Goal: Task Accomplishment & Management: Complete application form

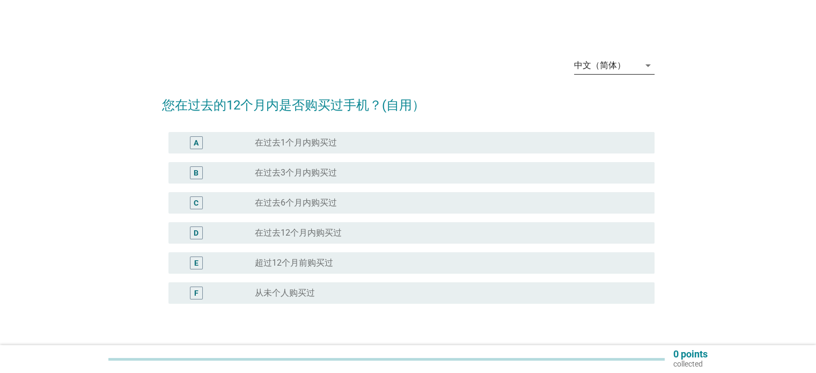
click at [629, 67] on div "中文（简体）" at bounding box center [606, 65] width 65 height 17
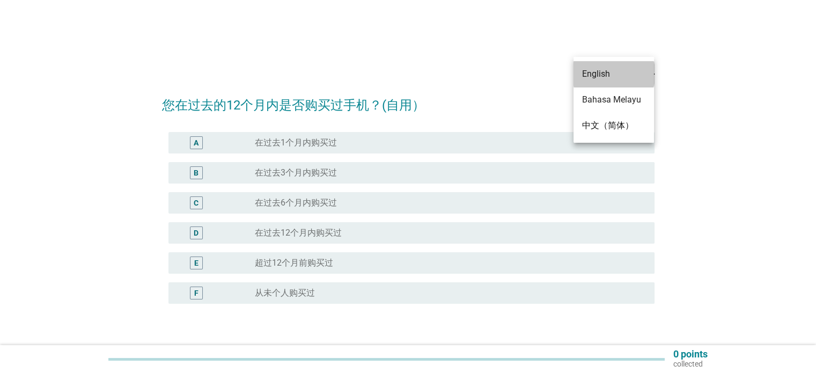
click at [611, 78] on div "English" at bounding box center [613, 74] width 63 height 13
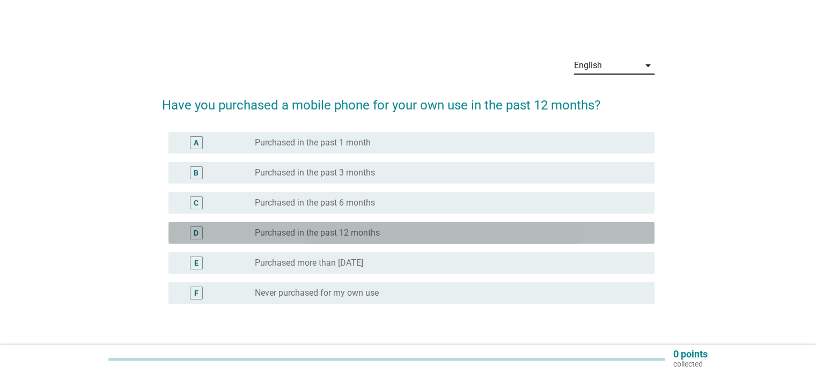
click at [293, 235] on label "Purchased in the past 12 months" at bounding box center [317, 233] width 125 height 11
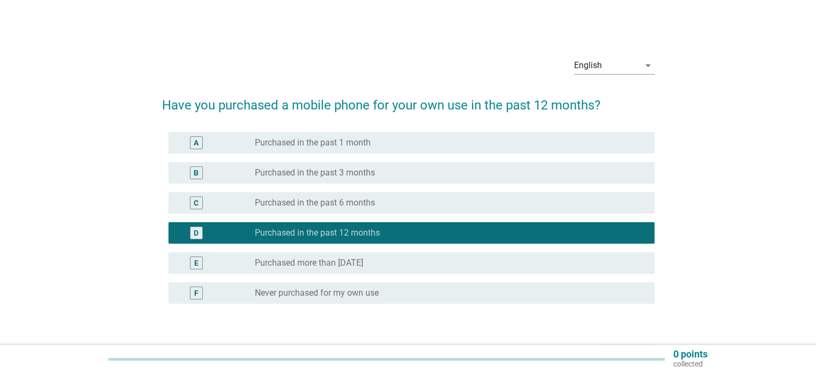
scroll to position [54, 0]
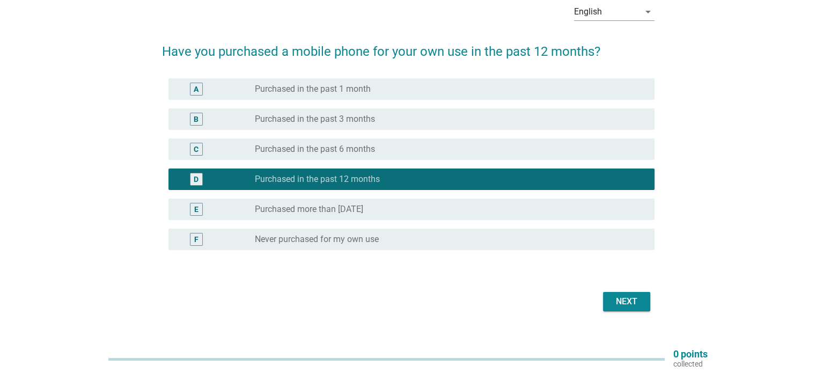
click at [629, 294] on button "Next" at bounding box center [626, 301] width 47 height 19
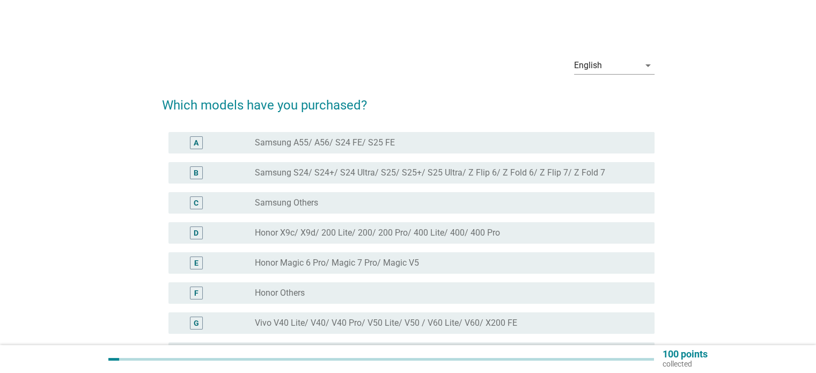
click at [260, 178] on label "Samsung S24/ S24+/ S24 Ultra/ S25/ S25+/ S25 Ultra/ Z Flip 6/ Z Fold 6/ Z Flip …" at bounding box center [430, 172] width 350 height 11
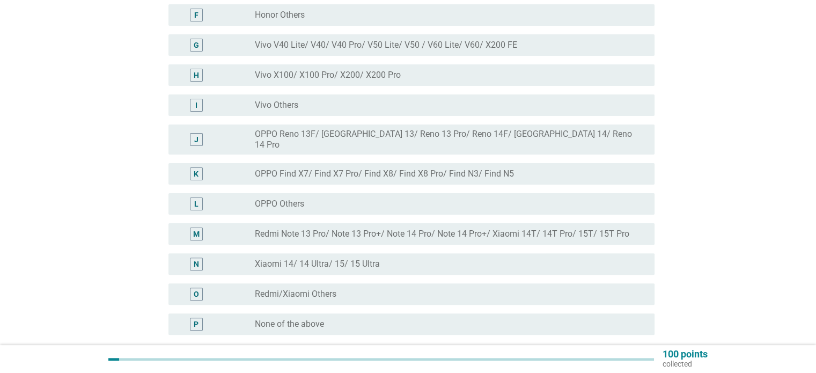
scroll to position [371, 0]
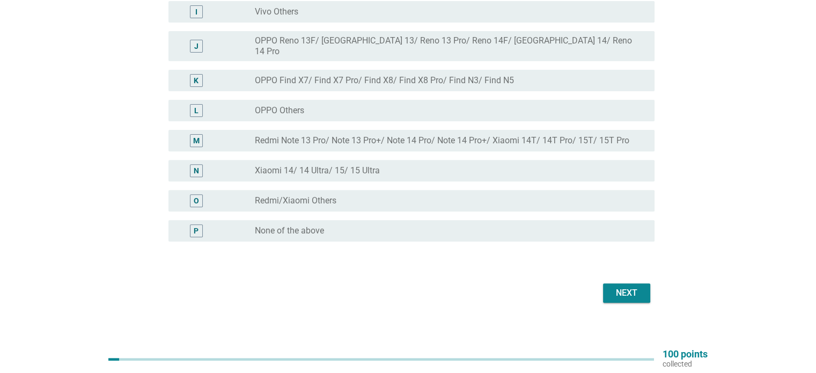
click at [617, 287] on div "Next" at bounding box center [627, 293] width 30 height 13
